Goal: Task Accomplishment & Management: Use online tool/utility

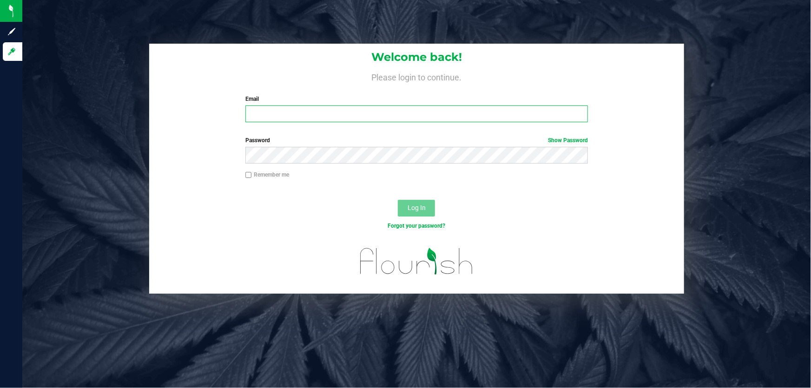
click at [334, 113] on input "Email" at bounding box center [416, 113] width 343 height 17
type input "[EMAIL_ADDRESS][DOMAIN_NAME]"
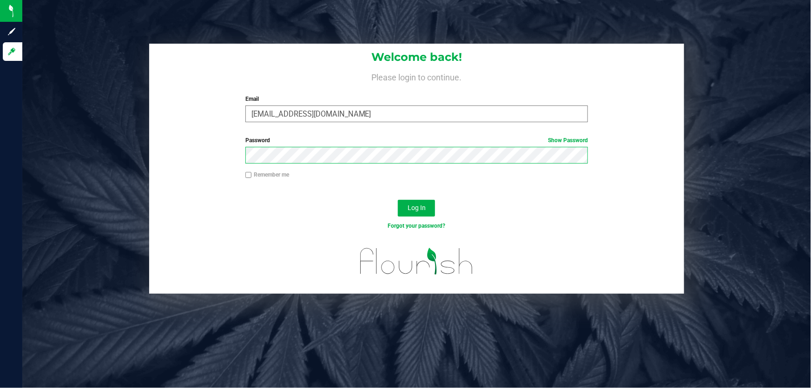
click at [398, 200] on button "Log In" at bounding box center [416, 208] width 37 height 17
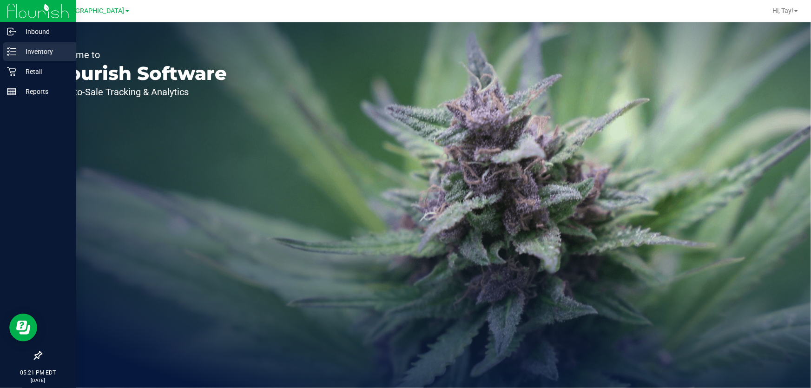
click at [8, 55] on icon at bounding box center [8, 54] width 2 height 1
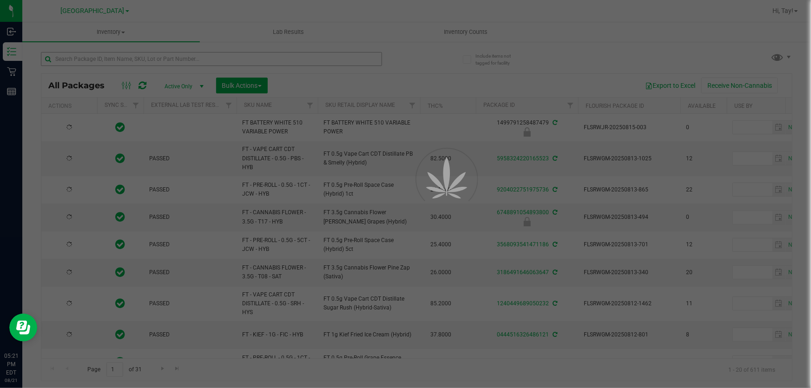
click at [120, 59] on div at bounding box center [405, 194] width 811 height 388
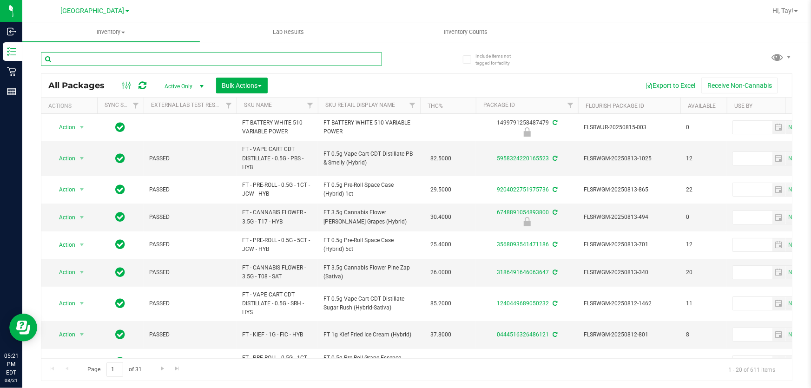
click at [120, 59] on input "text" at bounding box center [211, 59] width 341 height 14
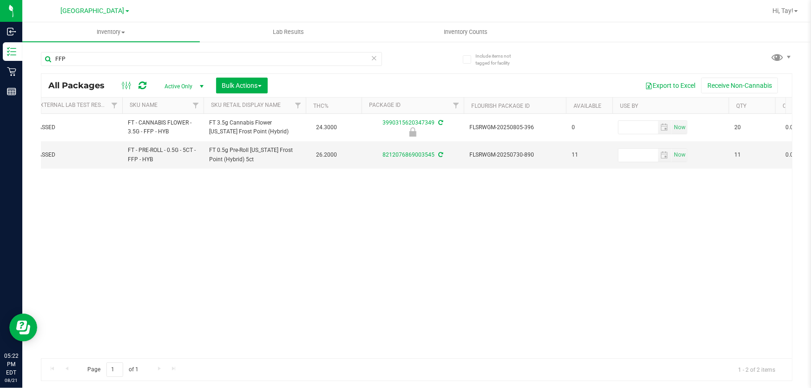
click at [267, 220] on div "Action Action Edit attributes Global inventory Locate package Package audit log…" at bounding box center [416, 236] width 750 height 244
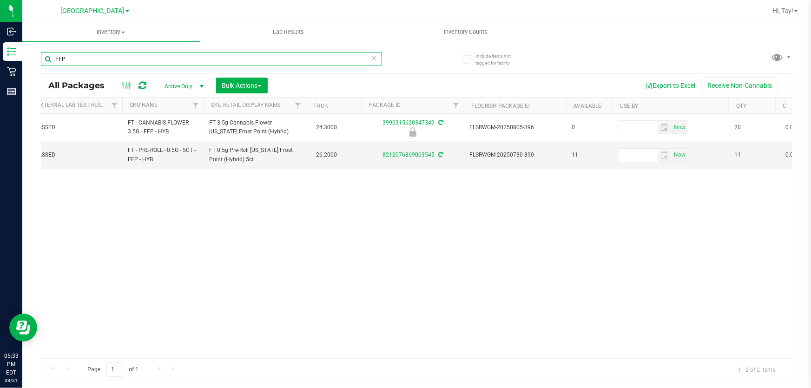
click at [167, 61] on input "FFP" at bounding box center [211, 59] width 341 height 14
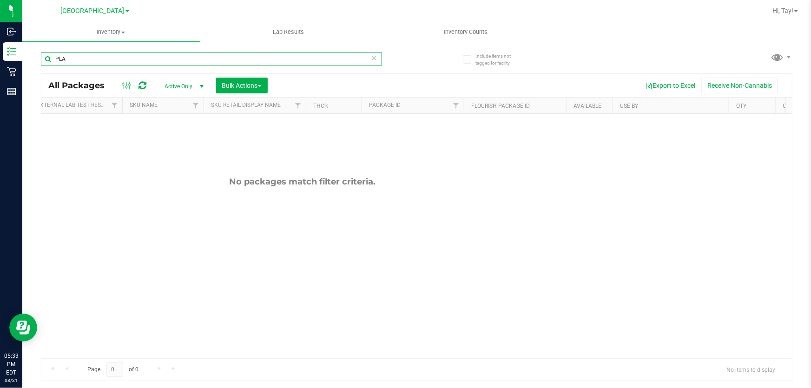
click at [149, 58] on input "PLA" at bounding box center [211, 59] width 341 height 14
type input "P"
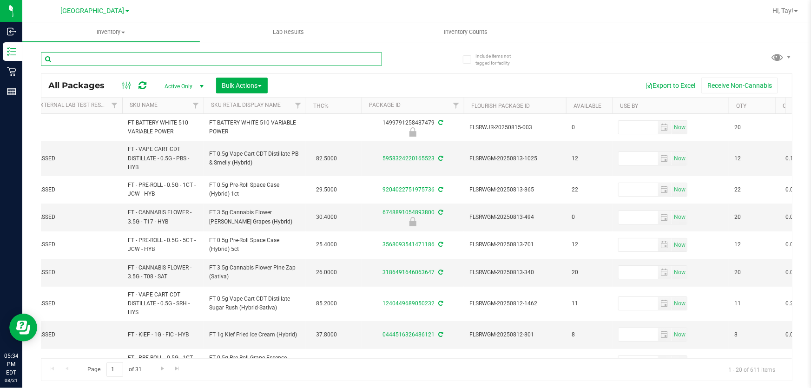
click at [87, 60] on input "text" at bounding box center [211, 59] width 341 height 14
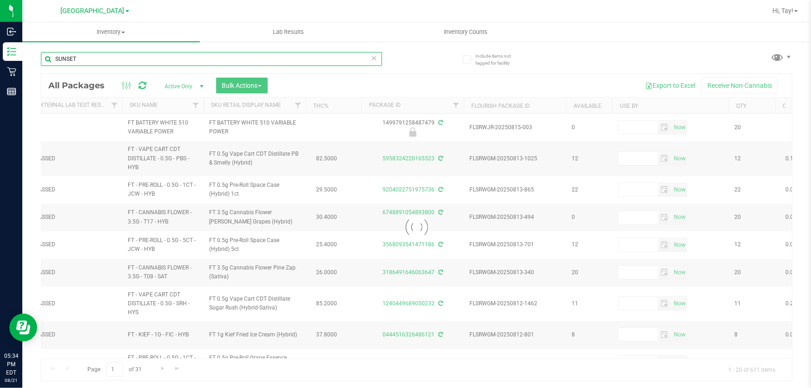
type input "SUNSET"
